Goal: Task Accomplishment & Management: Complete application form

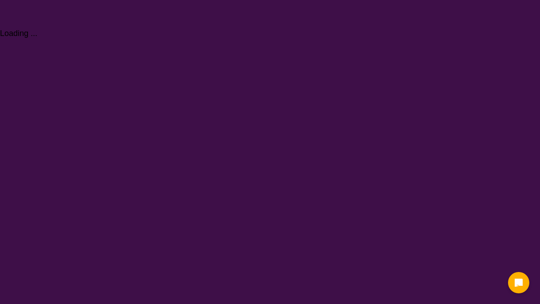
select select "Behaviour support"
select select "NDIS"
select select "Behaviour support"
select select "NDIS"
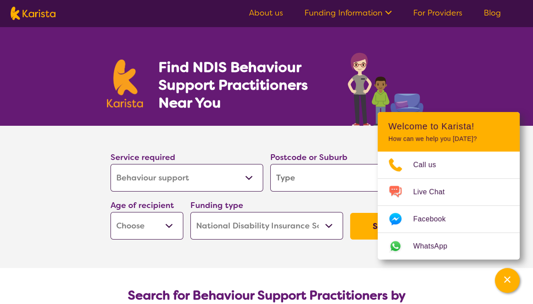
drag, startPoint x: 0, startPoint y: 0, endPoint x: 48, endPoint y: 225, distance: 229.6
click at [48, 225] on section "Service required Allied Health Assistant Assessment ([MEDICAL_DATA] or [MEDICAL…" at bounding box center [266, 197] width 533 height 142
click at [168, 228] on select "Early Childhood - 0 to 9 Child - 10 to 11 Adolescent - 12 to 17 Adult - 18 to 6…" at bounding box center [147, 226] width 73 height 28
select select "AS"
click at [111, 212] on select "Early Childhood - 0 to 9 Child - 10 to 11 Adolescent - 12 to 17 Adult - 18 to 6…" at bounding box center [147, 226] width 73 height 28
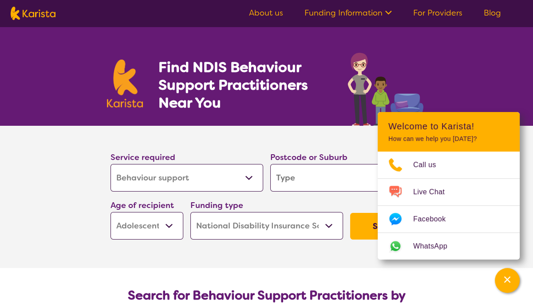
select select "AS"
click at [69, 198] on section "Service required Allied Health Assistant Assessment ([MEDICAL_DATA] or [MEDICAL…" at bounding box center [266, 197] width 533 height 142
click at [511, 276] on icon "Channel Menu" at bounding box center [507, 279] width 9 height 9
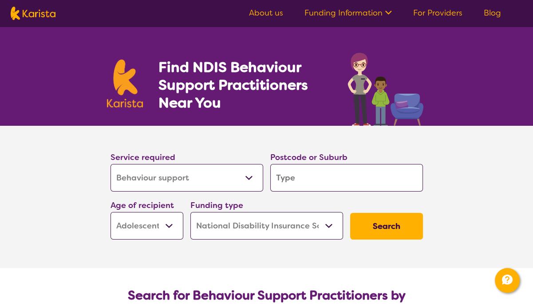
click at [312, 172] on input "search" at bounding box center [346, 178] width 153 height 28
type input "3135"
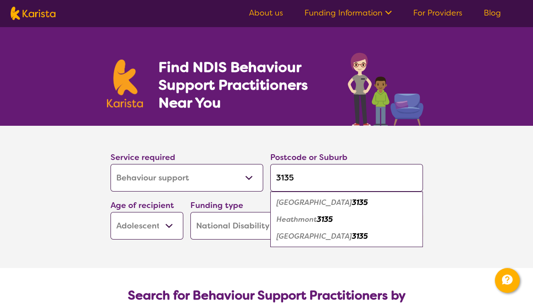
click at [456, 218] on section "Service required Allied Health Assistant Assessment ([MEDICAL_DATA] or [MEDICAL…" at bounding box center [266, 197] width 533 height 142
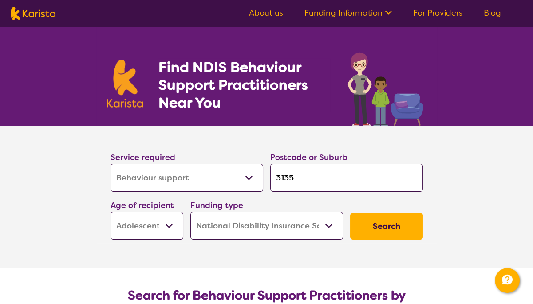
click at [326, 224] on select "Home Care Package (HCP) National Disability Insurance Scheme (NDIS) I don't know" at bounding box center [266, 226] width 153 height 28
click at [190, 212] on select "Home Care Package (HCP) National Disability Insurance Scheme (NDIS) I don't know" at bounding box center [266, 226] width 153 height 28
